Goal: Transaction & Acquisition: Purchase product/service

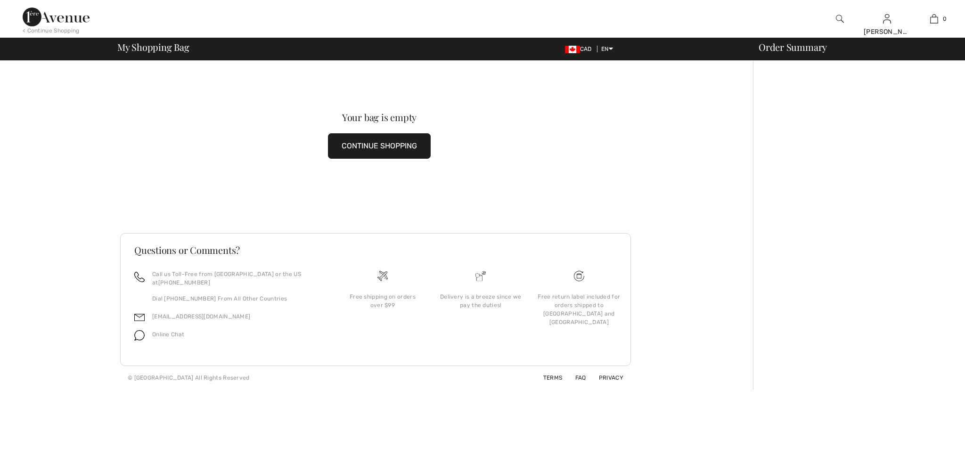
click at [367, 143] on button "CONTINUE SHOPPING" at bounding box center [379, 145] width 103 height 25
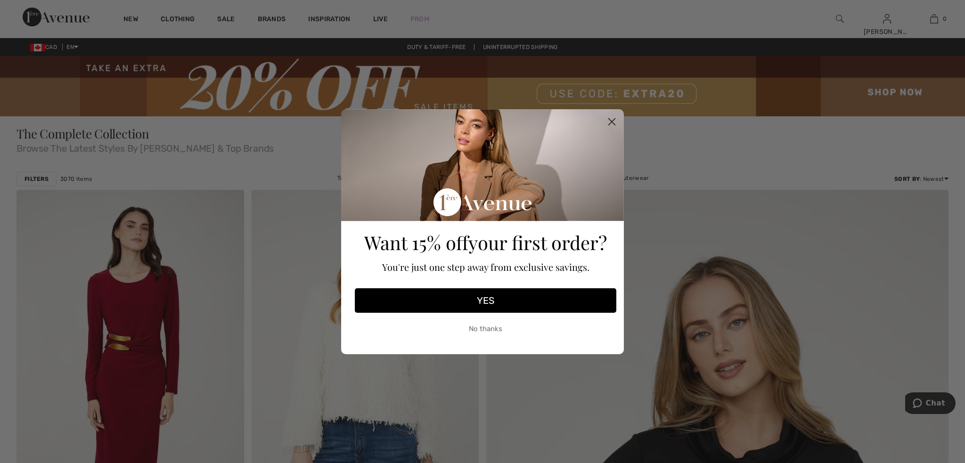
click at [611, 122] on icon "Close dialog" at bounding box center [612, 121] width 7 height 7
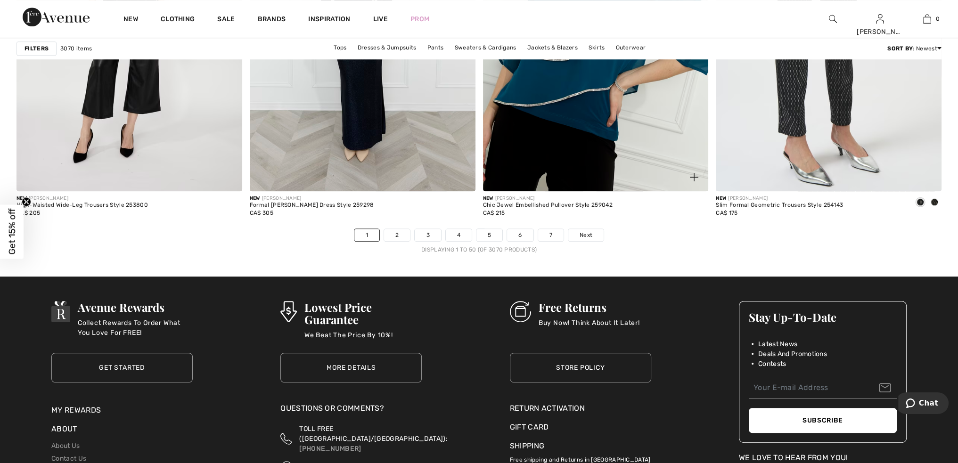
scroll to position [5750, 0]
click at [587, 234] on span "Next" at bounding box center [586, 235] width 13 height 8
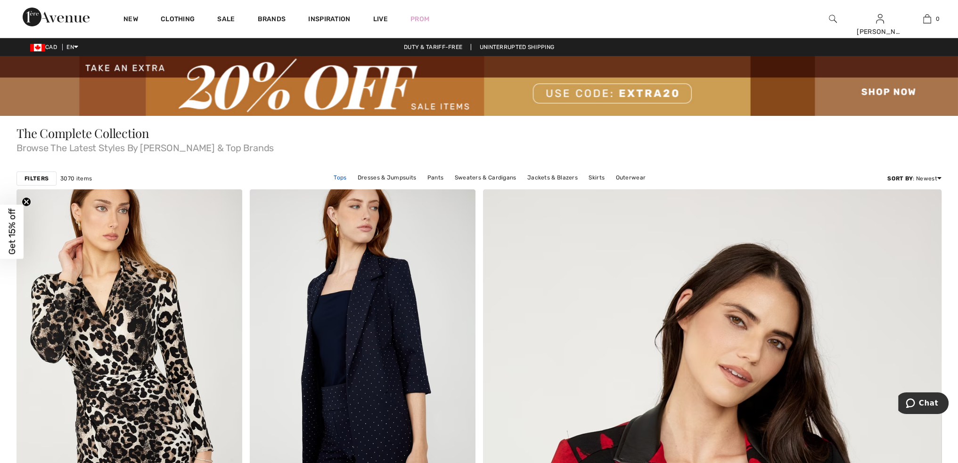
click at [343, 178] on link "Tops" at bounding box center [340, 178] width 22 height 12
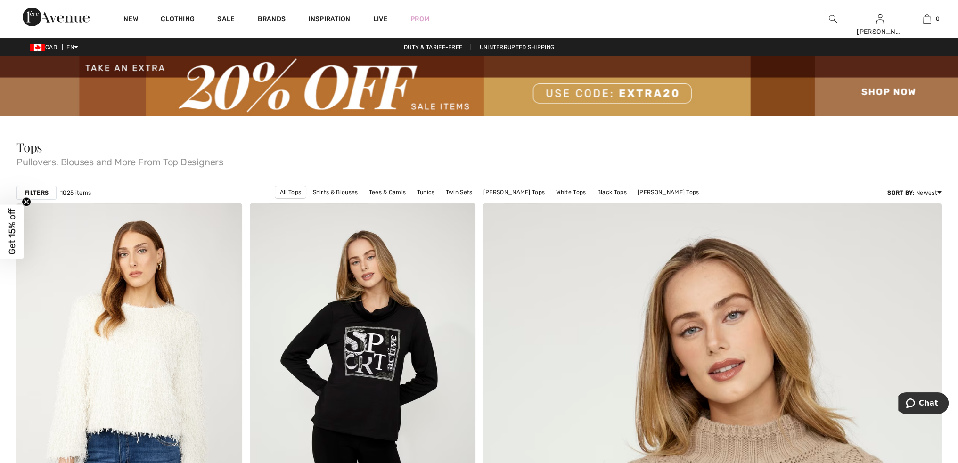
click at [593, 97] on img at bounding box center [479, 86] width 958 height 60
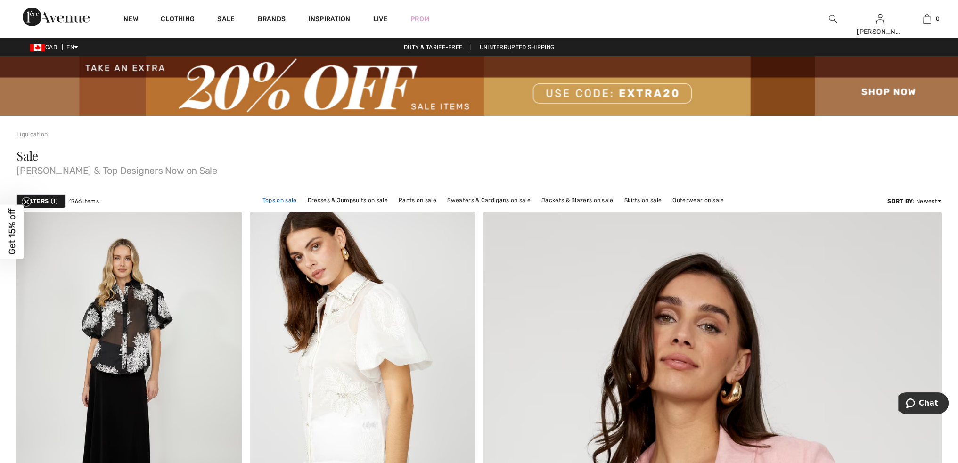
click at [287, 198] on link "Tops on sale" at bounding box center [280, 200] width 44 height 12
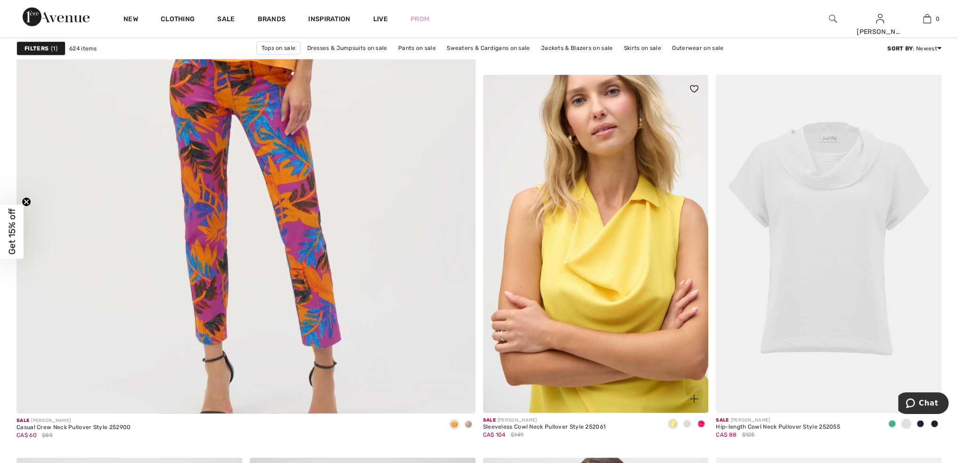
scroll to position [3488, 0]
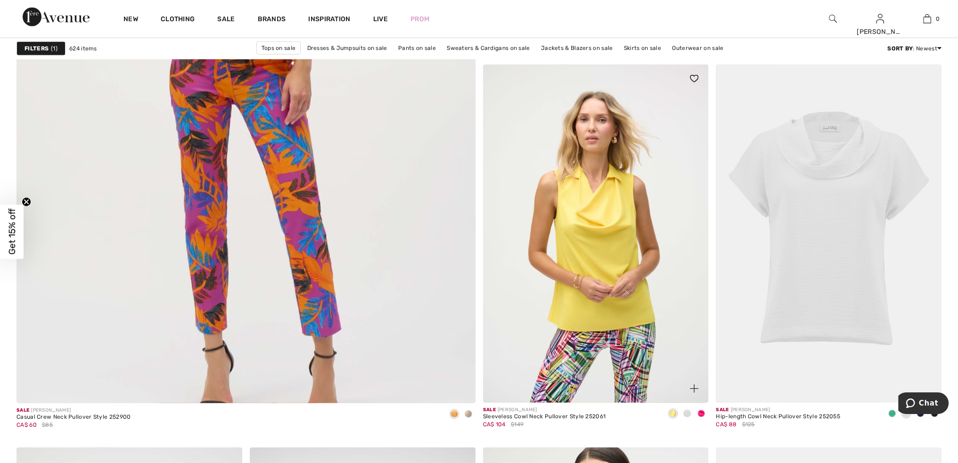
click at [687, 410] on span at bounding box center [687, 414] width 8 height 8
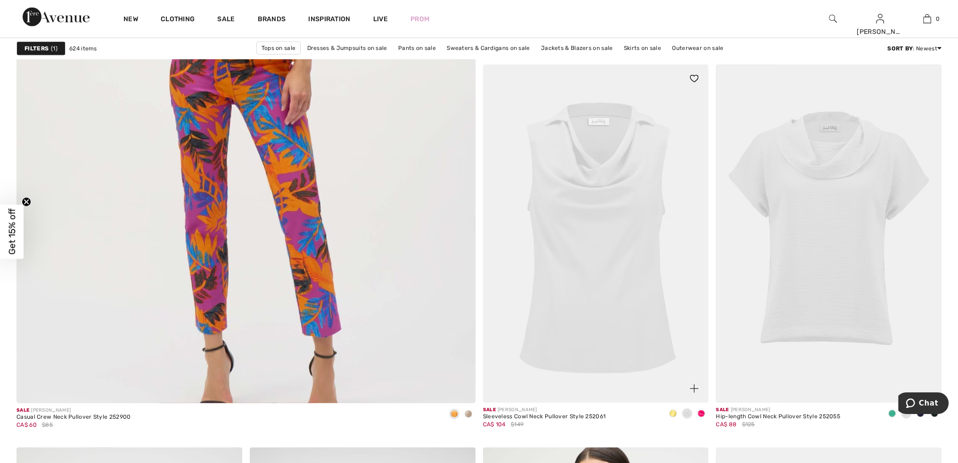
click at [704, 412] on span at bounding box center [702, 414] width 8 height 8
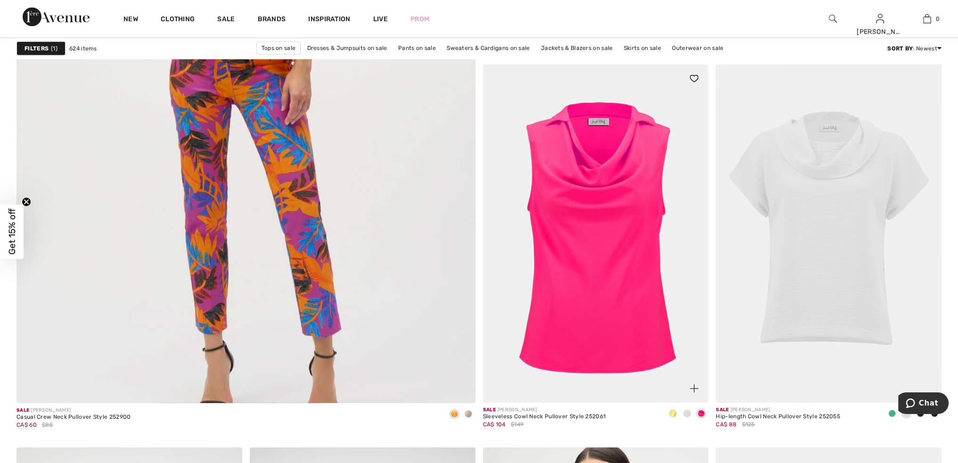
click at [674, 410] on span at bounding box center [673, 414] width 8 height 8
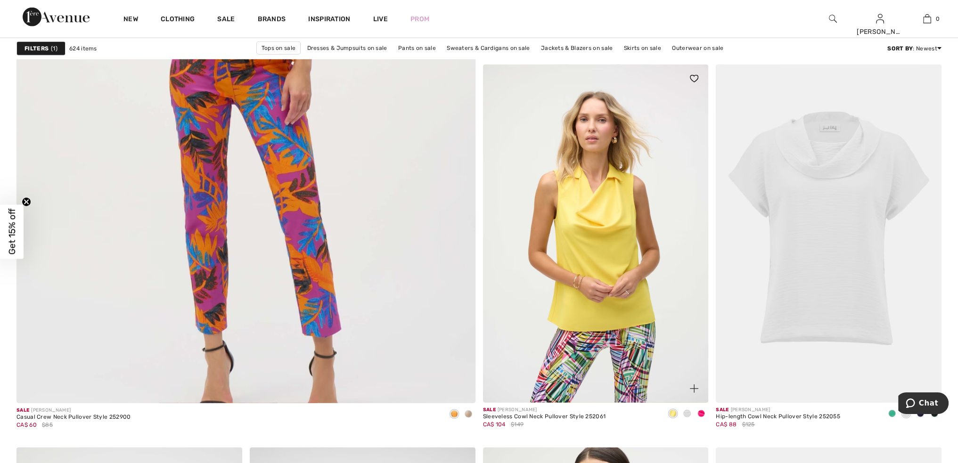
click at [701, 413] on span at bounding box center [702, 414] width 8 height 8
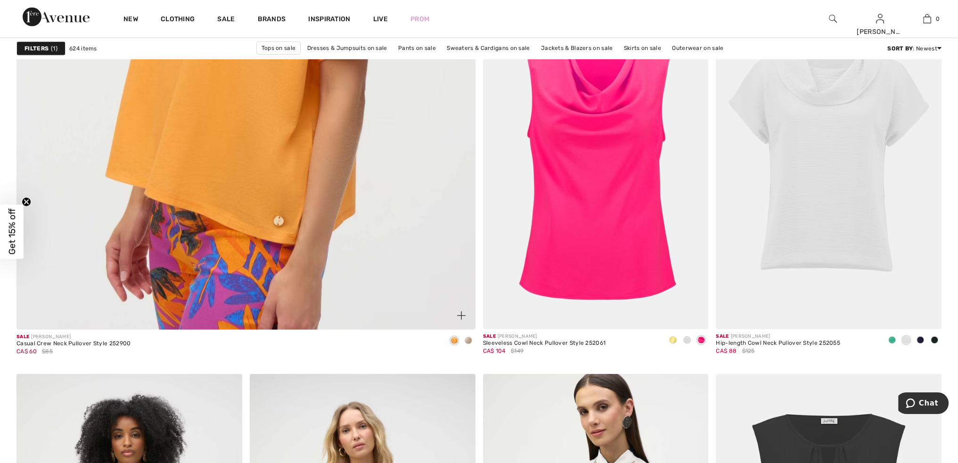
scroll to position [3582, 0]
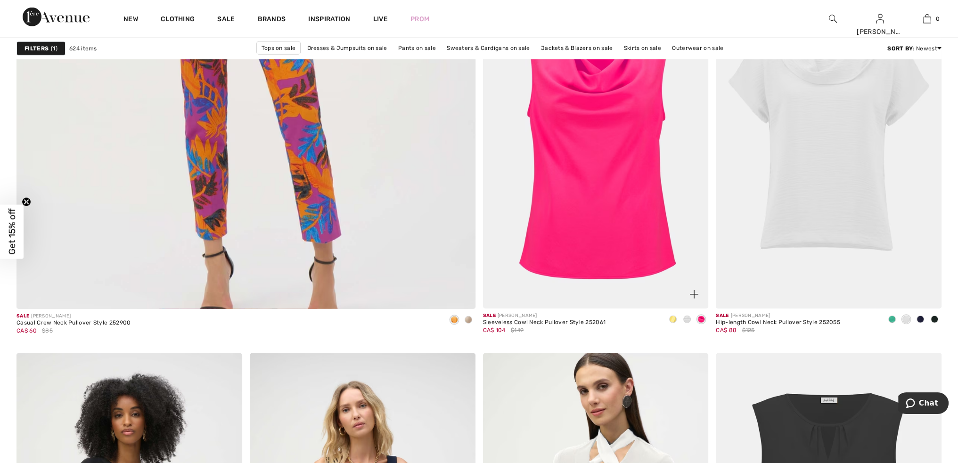
click at [686, 320] on span at bounding box center [687, 320] width 8 height 8
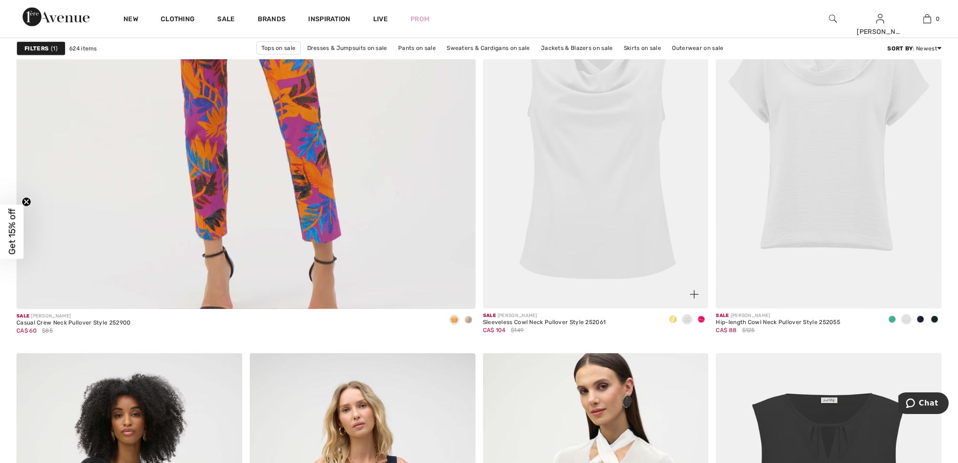
click at [674, 320] on span at bounding box center [673, 320] width 8 height 8
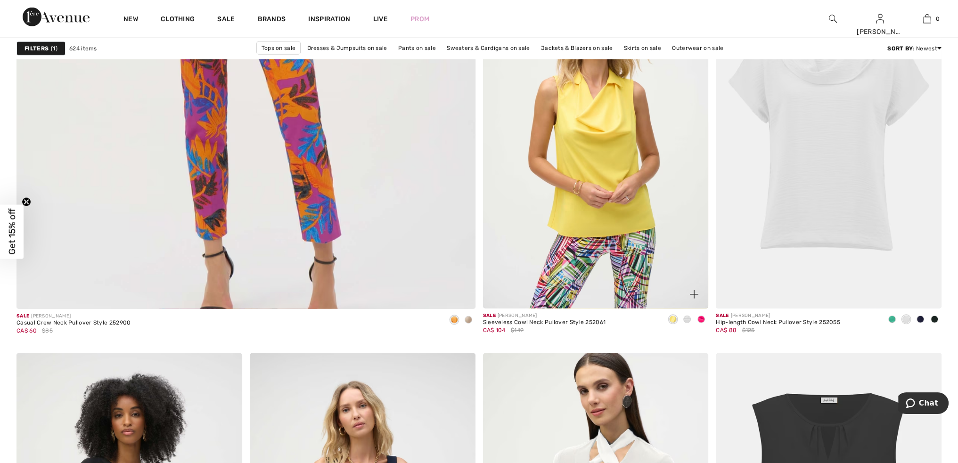
click at [703, 317] on span at bounding box center [702, 320] width 8 height 8
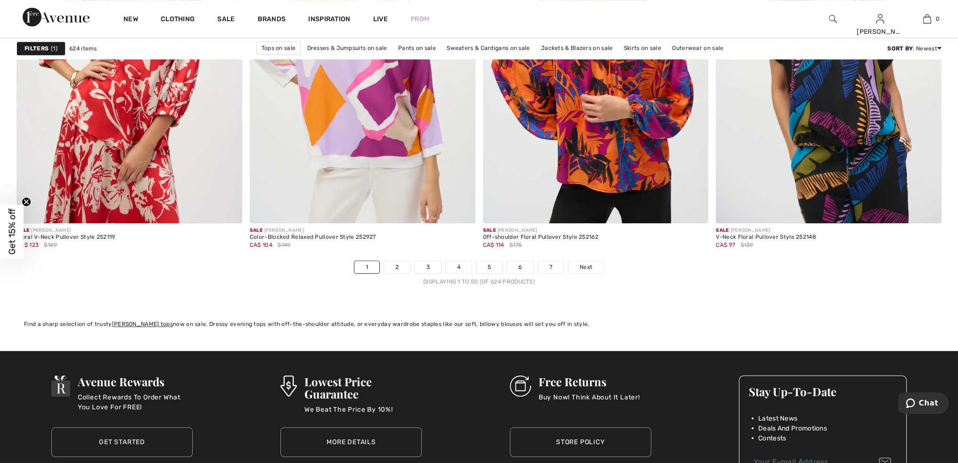
scroll to position [5750, 0]
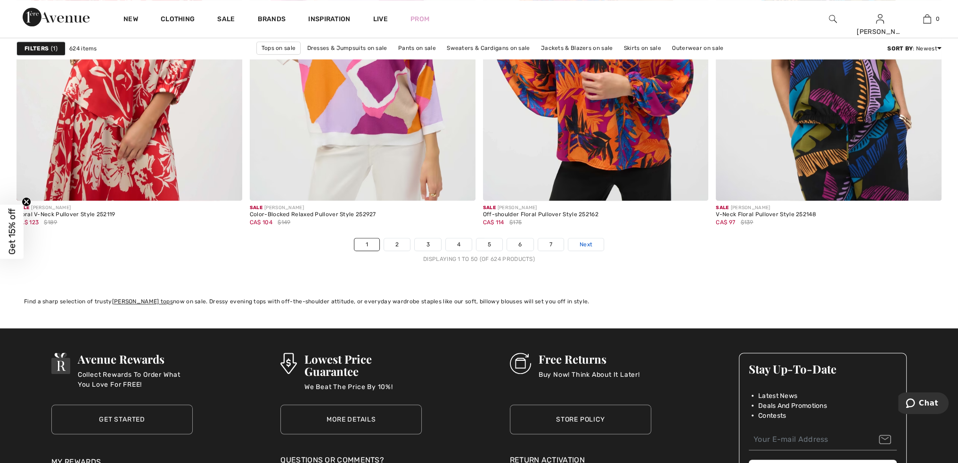
click at [588, 243] on span "Next" at bounding box center [586, 244] width 13 height 8
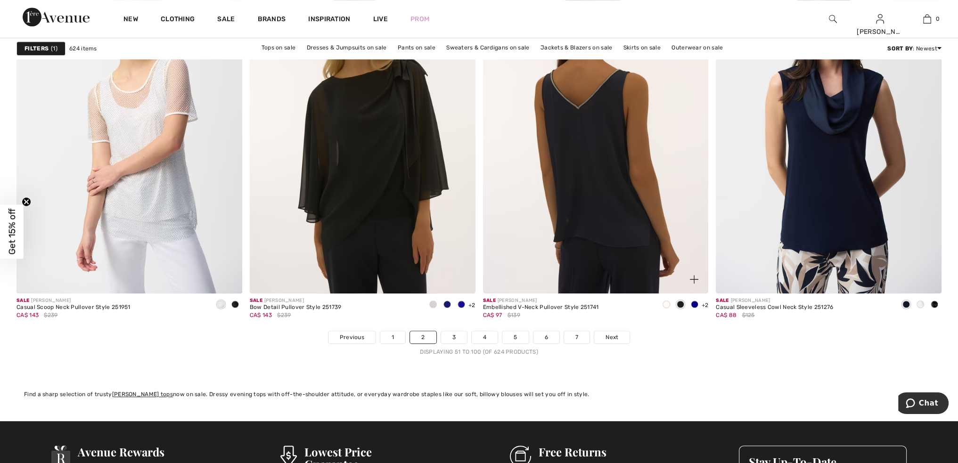
scroll to position [5750, 0]
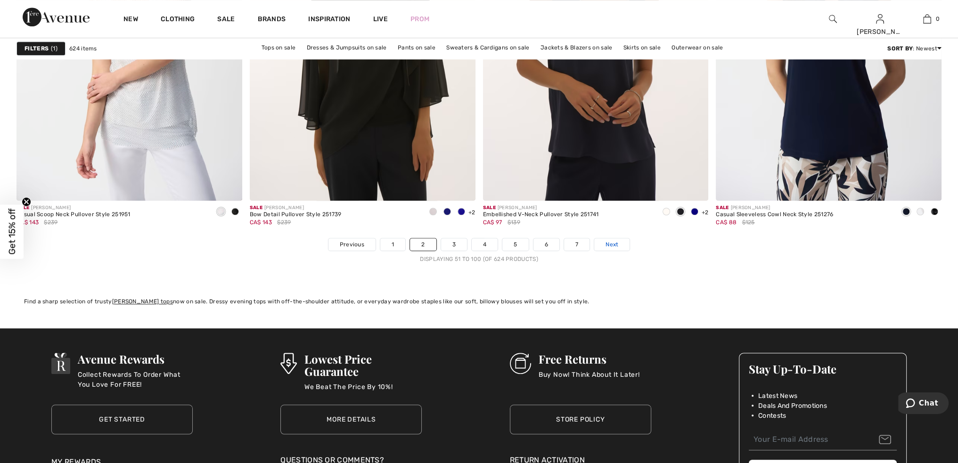
click at [603, 243] on link "Next" at bounding box center [611, 244] width 35 height 12
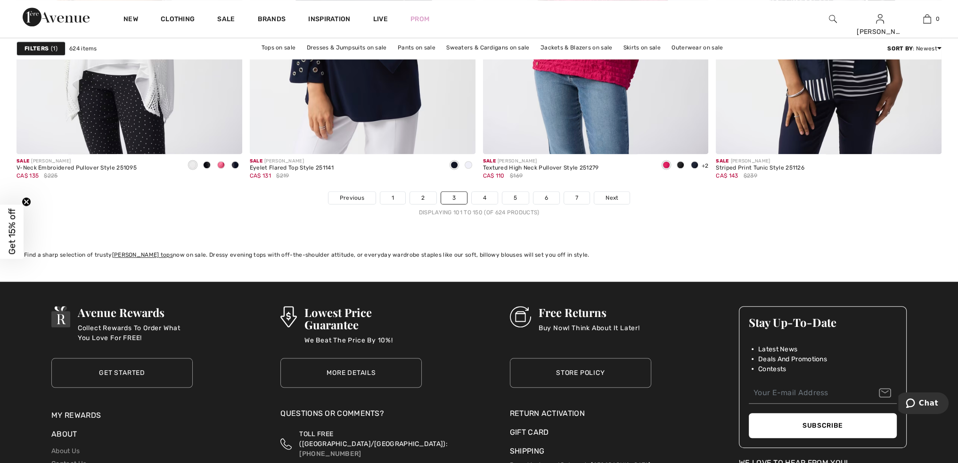
scroll to position [5797, 0]
click at [612, 196] on span "Next" at bounding box center [612, 197] width 13 height 8
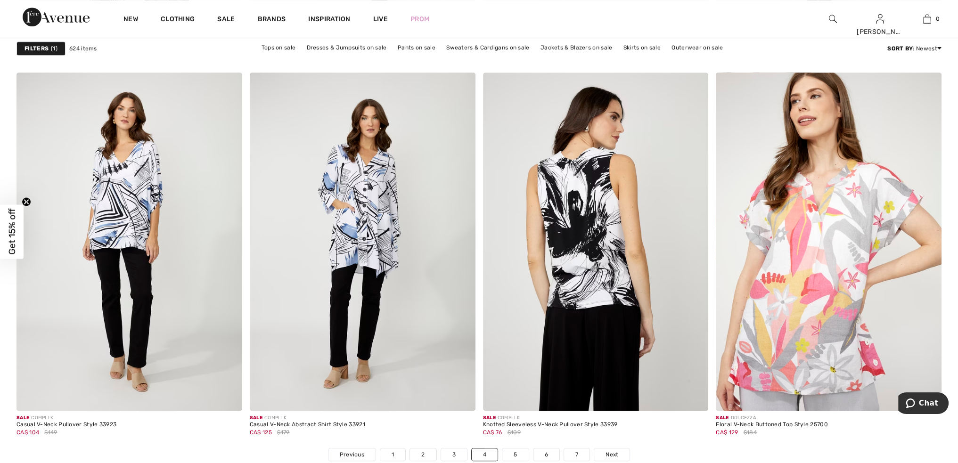
scroll to position [5561, 0]
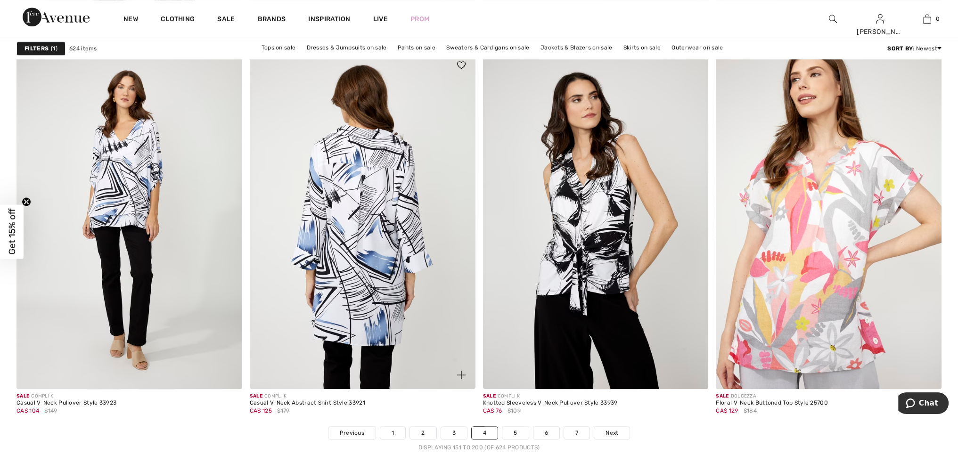
click at [361, 246] on img at bounding box center [363, 220] width 226 height 338
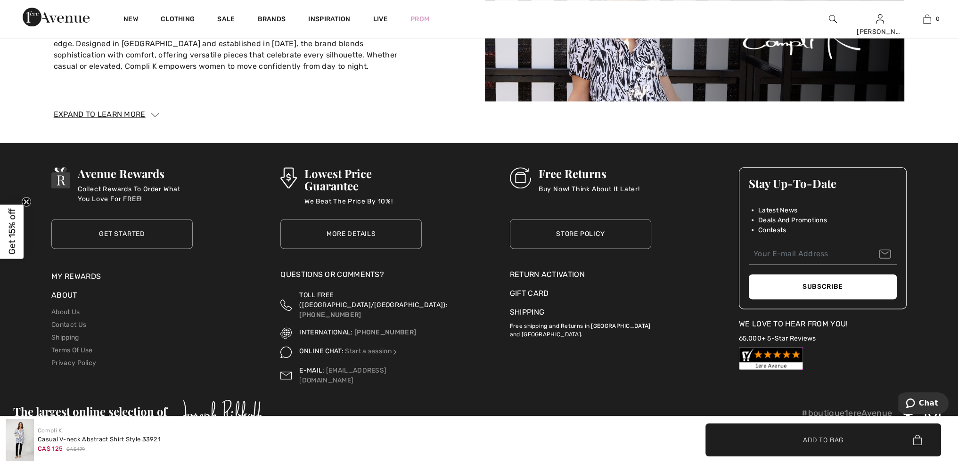
scroll to position [1627, 0]
